Goal: Information Seeking & Learning: Check status

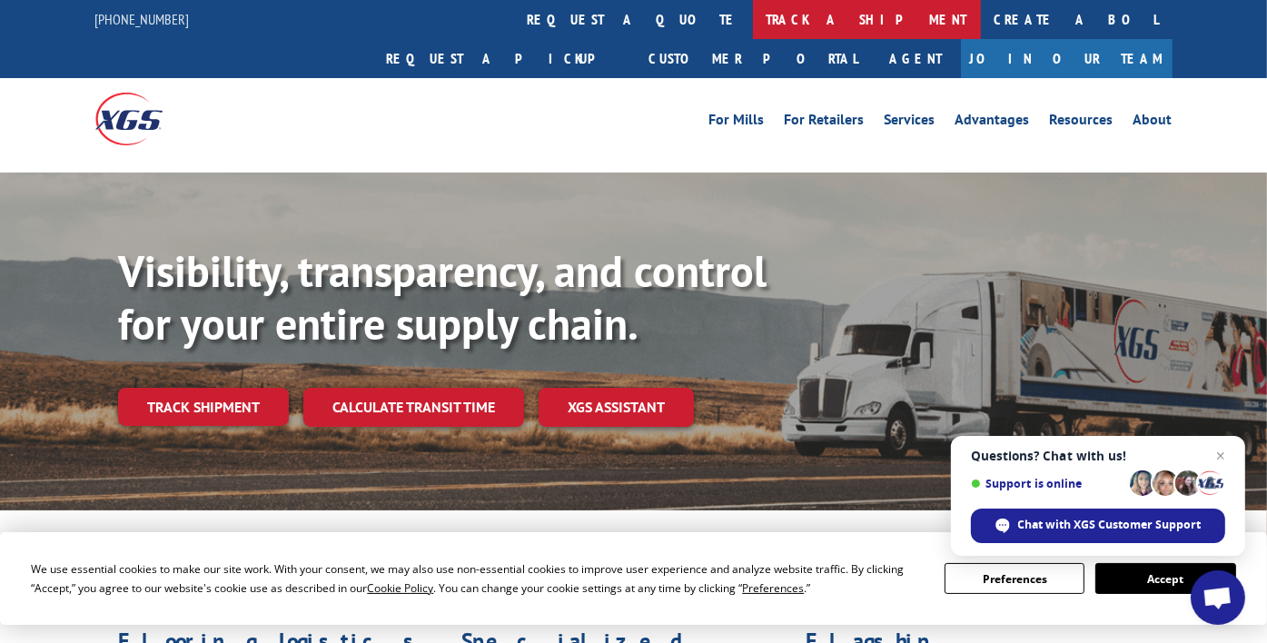
click at [753, 25] on link "track a shipment" at bounding box center [867, 19] width 228 height 39
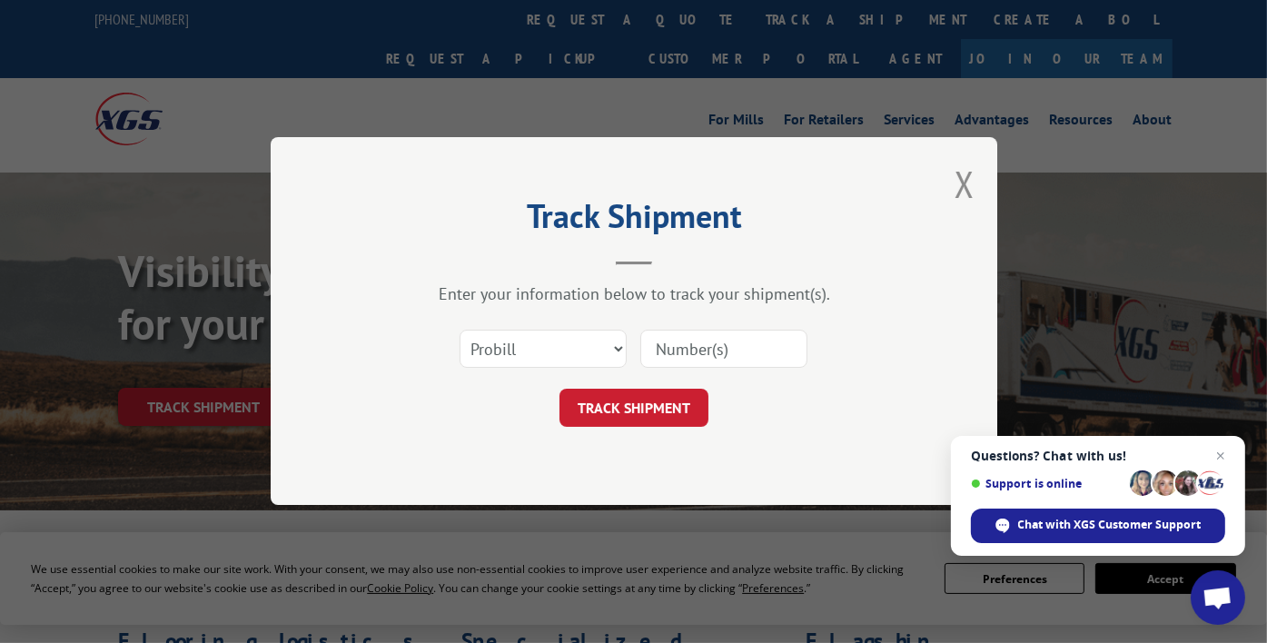
click at [733, 344] on input at bounding box center [724, 350] width 167 height 38
paste input "17496492"
type input "17496492"
click at [680, 398] on button "TRACK SHIPMENT" at bounding box center [634, 409] width 149 height 38
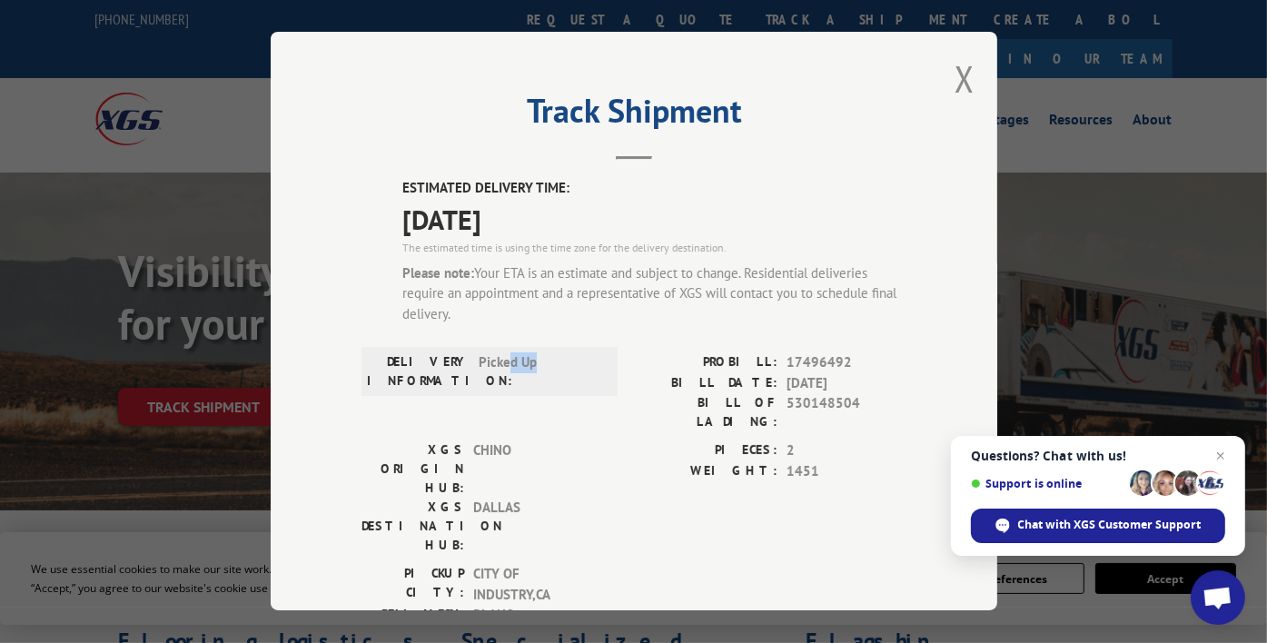
drag, startPoint x: 500, startPoint y: 362, endPoint x: 558, endPoint y: 367, distance: 58.4
click at [558, 367] on span "Picked Up" at bounding box center [540, 372] width 123 height 38
drag, startPoint x: 558, startPoint y: 367, endPoint x: 651, endPoint y: 442, distance: 120.2
click at [651, 442] on div "PIECES: 2 WEIGHT: 1451" at bounding box center [770, 461] width 273 height 41
click at [955, 86] on button "Close modal" at bounding box center [965, 79] width 20 height 48
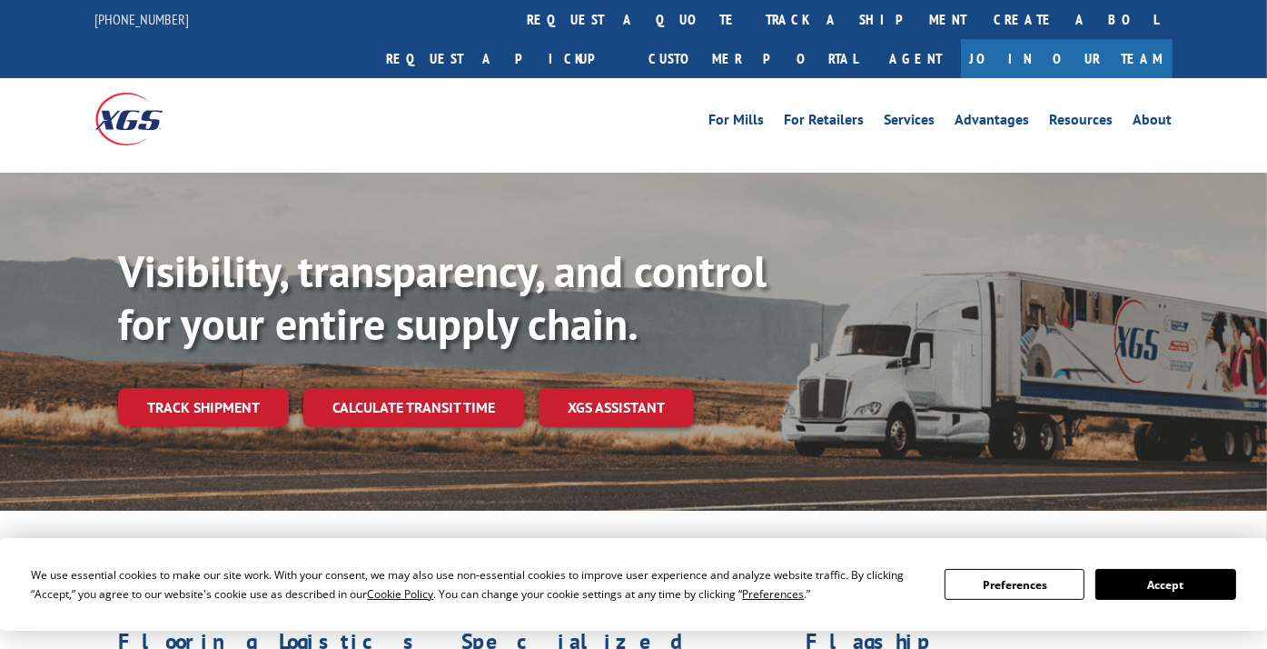
click at [848, 119] on div "For Mills For Retailers Services Advantages Resources About For Mills For Retai…" at bounding box center [633, 118] width 1077 height 81
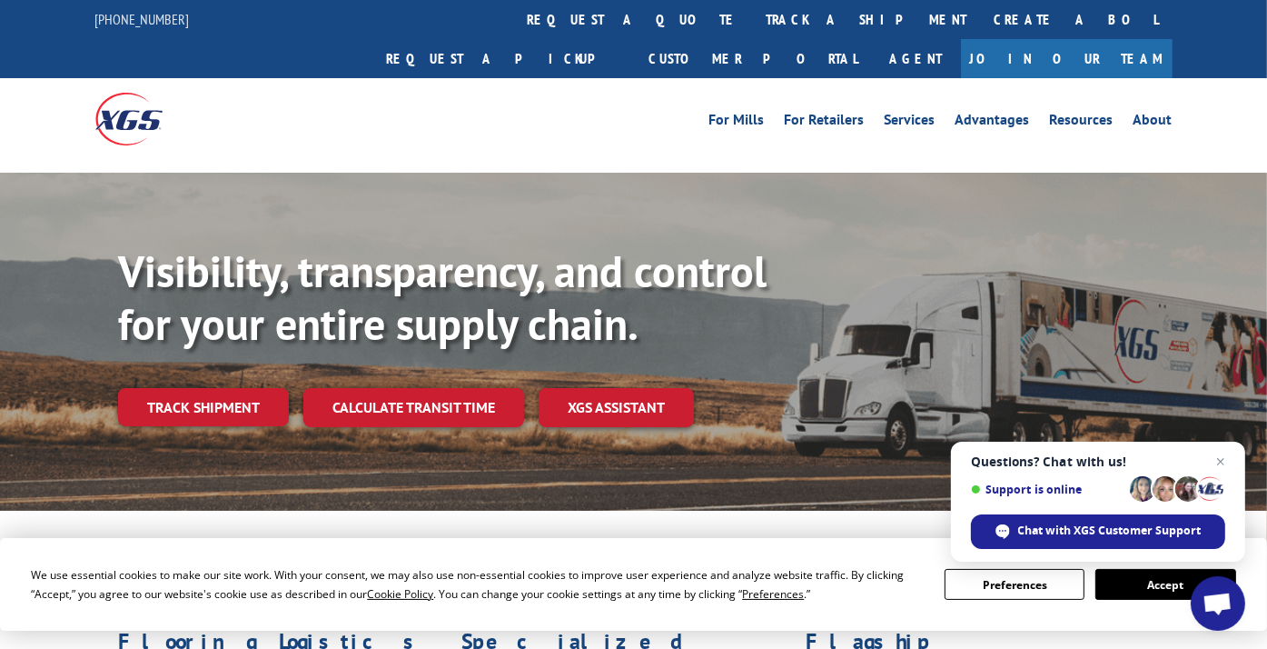
click at [753, 25] on link "track a shipment" at bounding box center [867, 19] width 228 height 39
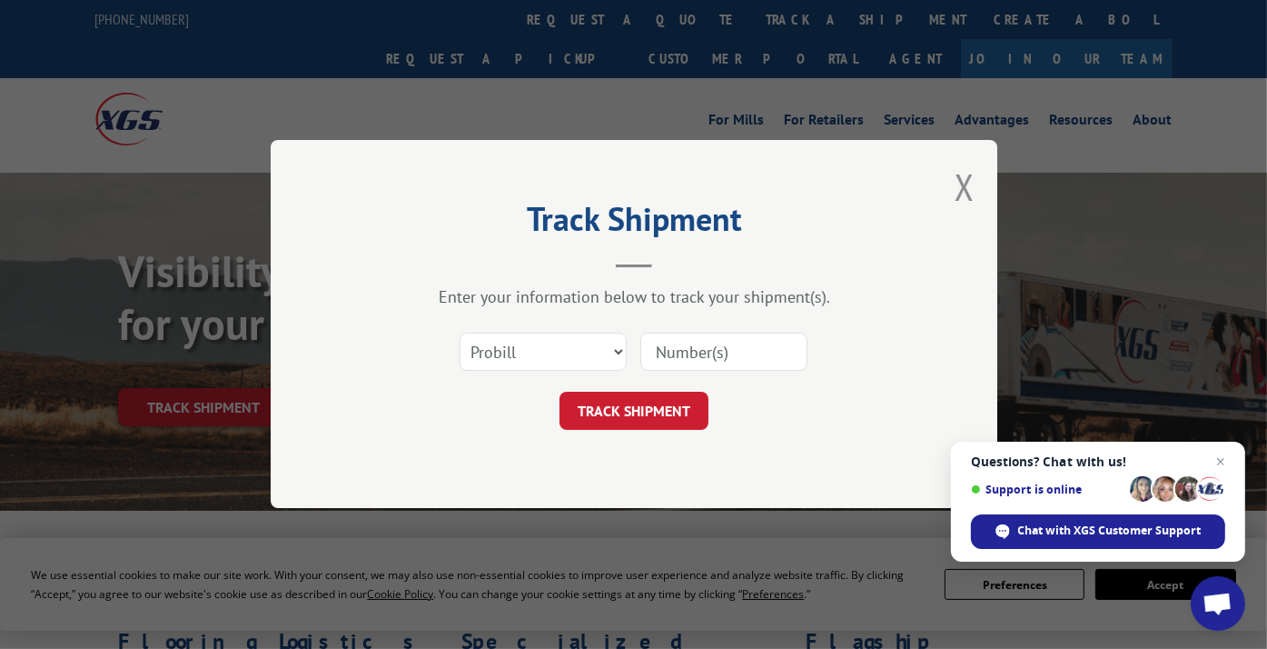
click at [690, 353] on input at bounding box center [724, 352] width 167 height 38
paste input "17496492"
type input "17496492"
click at [644, 418] on button "TRACK SHIPMENT" at bounding box center [634, 411] width 149 height 38
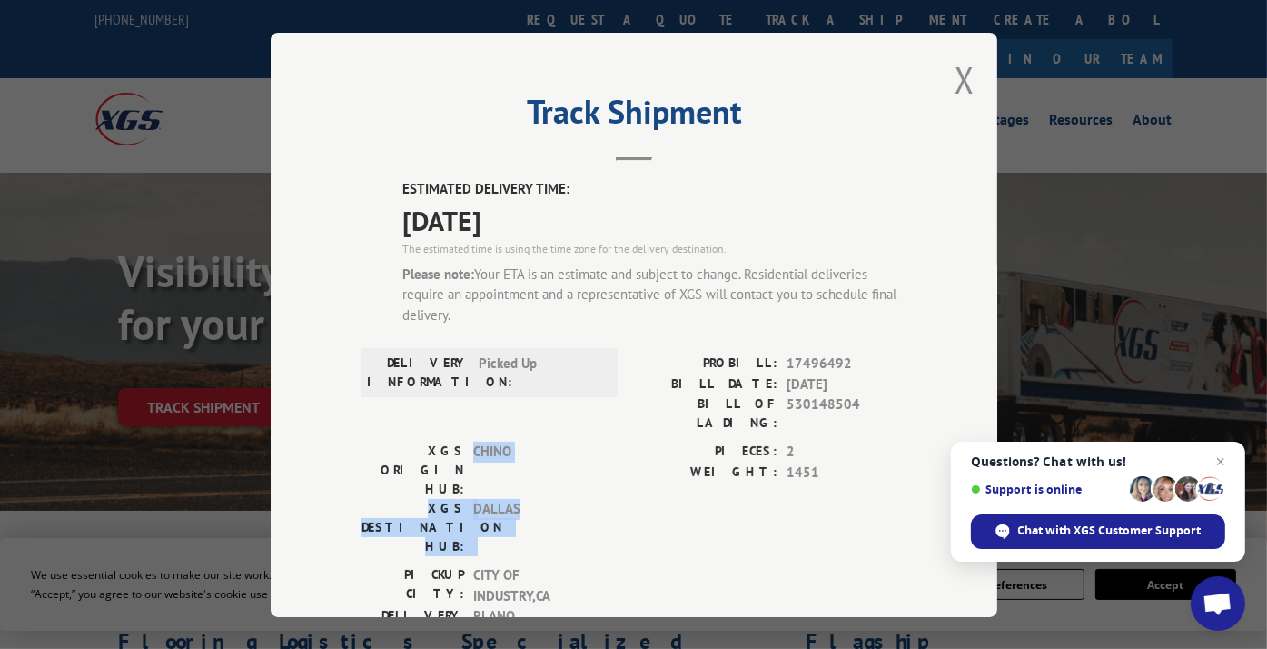
drag, startPoint x: 465, startPoint y: 437, endPoint x: 543, endPoint y: 449, distance: 79.0
click at [543, 449] on div "XGS ORIGIN HUB: CHINO XGS DESTINATION HUB: DALLAS" at bounding box center [484, 499] width 245 height 114
drag, startPoint x: 543, startPoint y: 449, endPoint x: 462, endPoint y: 432, distance: 83.4
click at [462, 442] on div "XGS ORIGIN HUB: CHINO" at bounding box center [484, 470] width 245 height 57
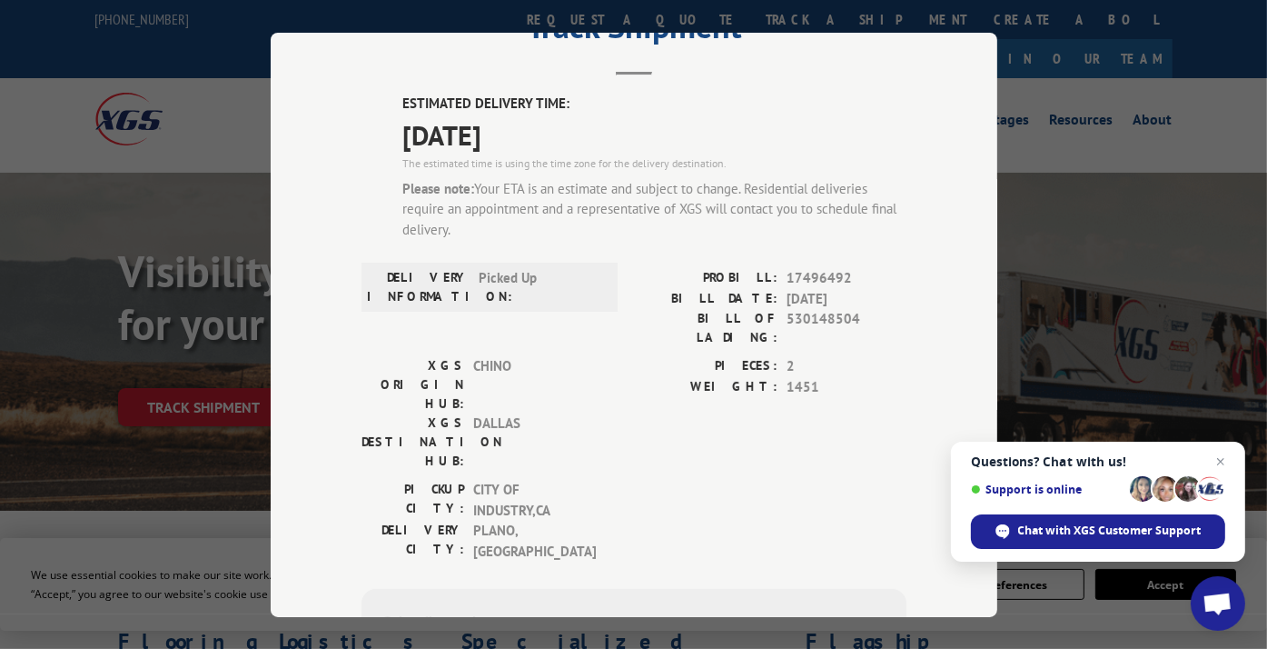
scroll to position [273, 0]
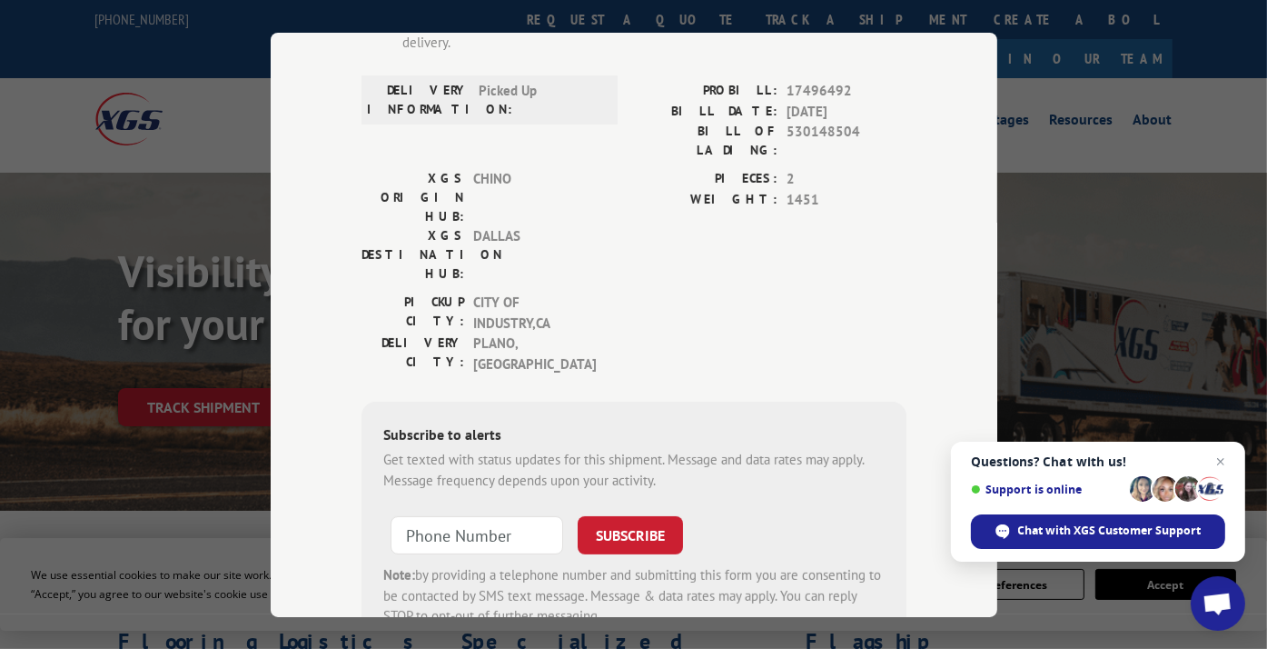
click at [154, 260] on div "Track Shipment ESTIMATED DELIVERY TIME: [DATE] The estimated time is using the …" at bounding box center [633, 324] width 1267 height 649
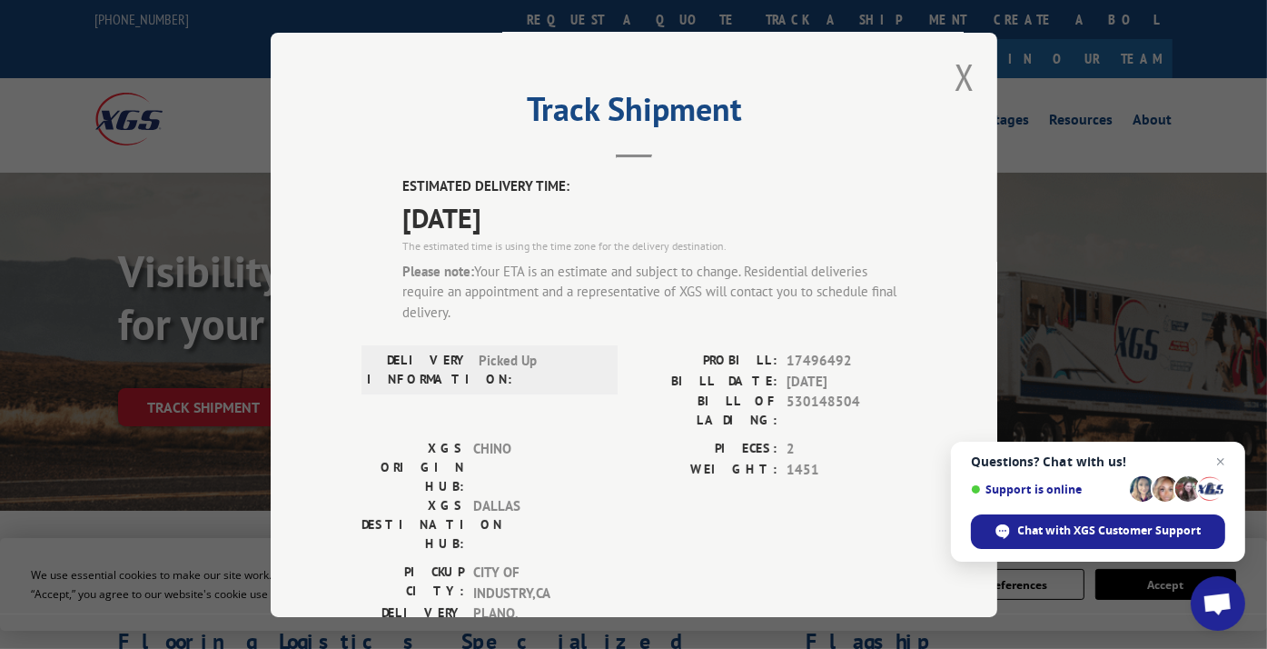
scroll to position [0, 0]
